Goal: Complete application form

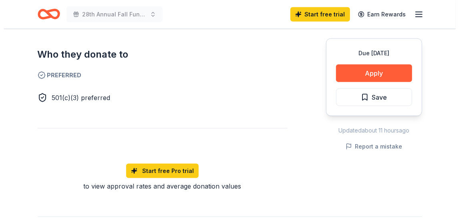
scroll to position [445, 0]
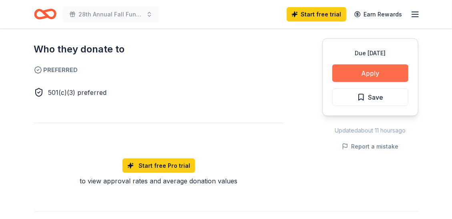
click at [370, 69] on button "Apply" at bounding box center [370, 73] width 76 height 18
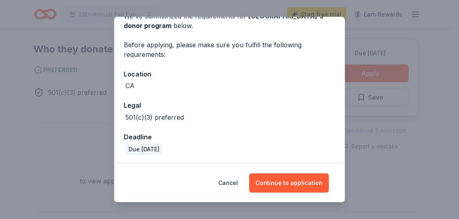
scroll to position [45, 0]
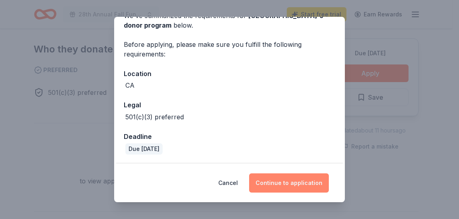
click at [292, 186] on button "Continue to application" at bounding box center [289, 182] width 80 height 19
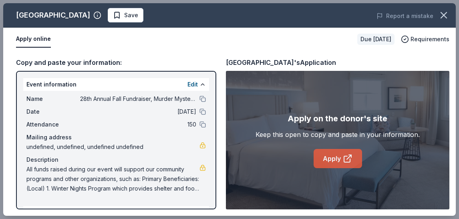
click at [333, 156] on link "Apply" at bounding box center [337, 158] width 48 height 19
drag, startPoint x: 174, startPoint y: 14, endPoint x: 62, endPoint y: 12, distance: 112.1
click at [62, 12] on div "[GEOGRAPHIC_DATA]" at bounding box center [53, 15] width 74 height 13
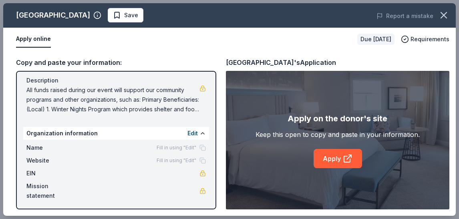
scroll to position [80, 0]
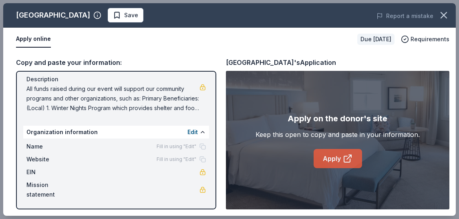
click at [338, 156] on link "Apply" at bounding box center [337, 158] width 48 height 19
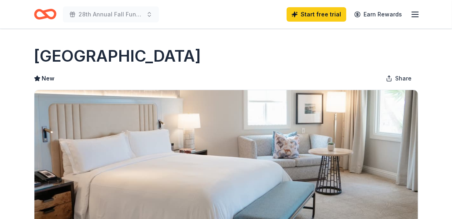
drag, startPoint x: 393, startPoint y: 54, endPoint x: 86, endPoint y: 60, distance: 307.4
click at [88, 62] on div "[GEOGRAPHIC_DATA]" at bounding box center [226, 56] width 384 height 22
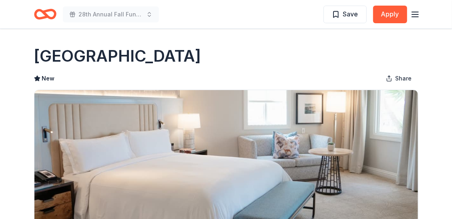
click at [47, 54] on h1 "[GEOGRAPHIC_DATA]" at bounding box center [117, 56] width 167 height 22
